Goal: Transaction & Acquisition: Obtain resource

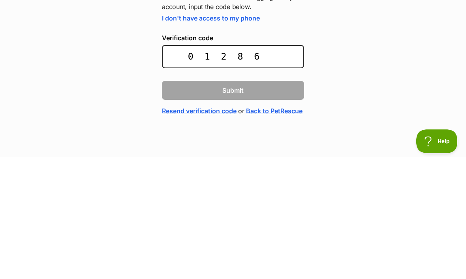
type input "012865"
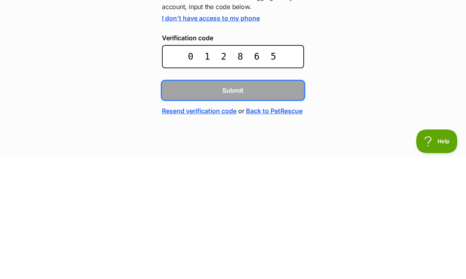
scroll to position [10, 0]
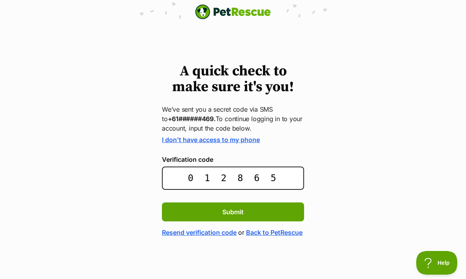
click at [258, 203] on button "Submit" at bounding box center [233, 212] width 142 height 19
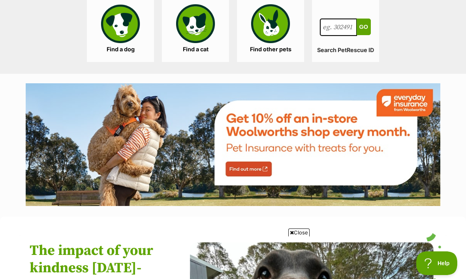
click at [126, 24] on link "Find a dog" at bounding box center [120, 30] width 67 height 63
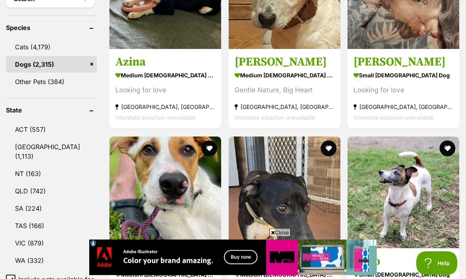
scroll to position [339, 0]
click at [37, 139] on link "NSW (1,113)" at bounding box center [51, 152] width 91 height 26
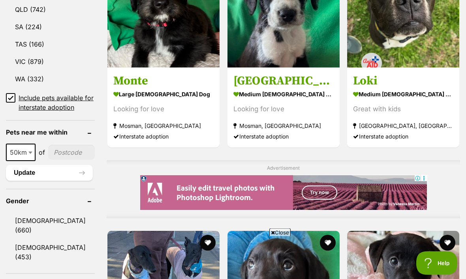
scroll to position [521, 0]
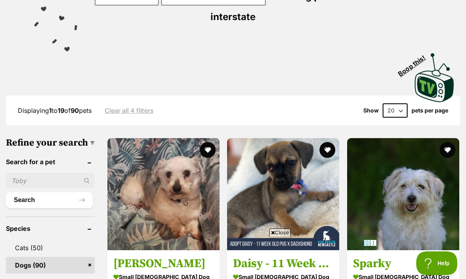
click at [411, 201] on img at bounding box center [403, 194] width 112 height 112
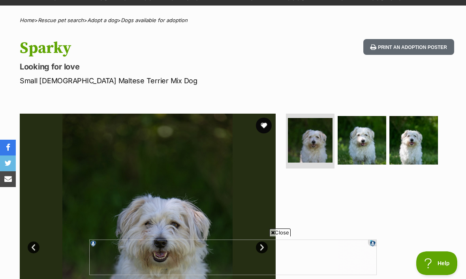
scroll to position [49, 0]
